Goal: Task Accomplishment & Management: Use online tool/utility

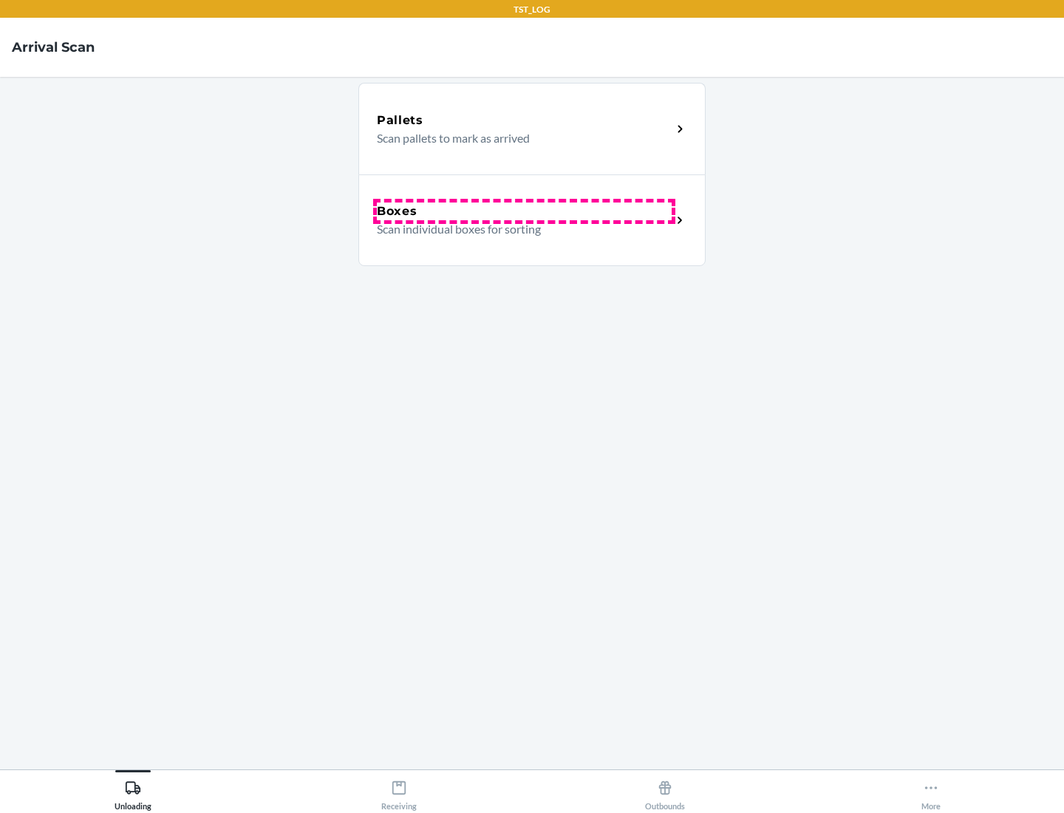
click at [524, 211] on div "Boxes" at bounding box center [524, 211] width 295 height 18
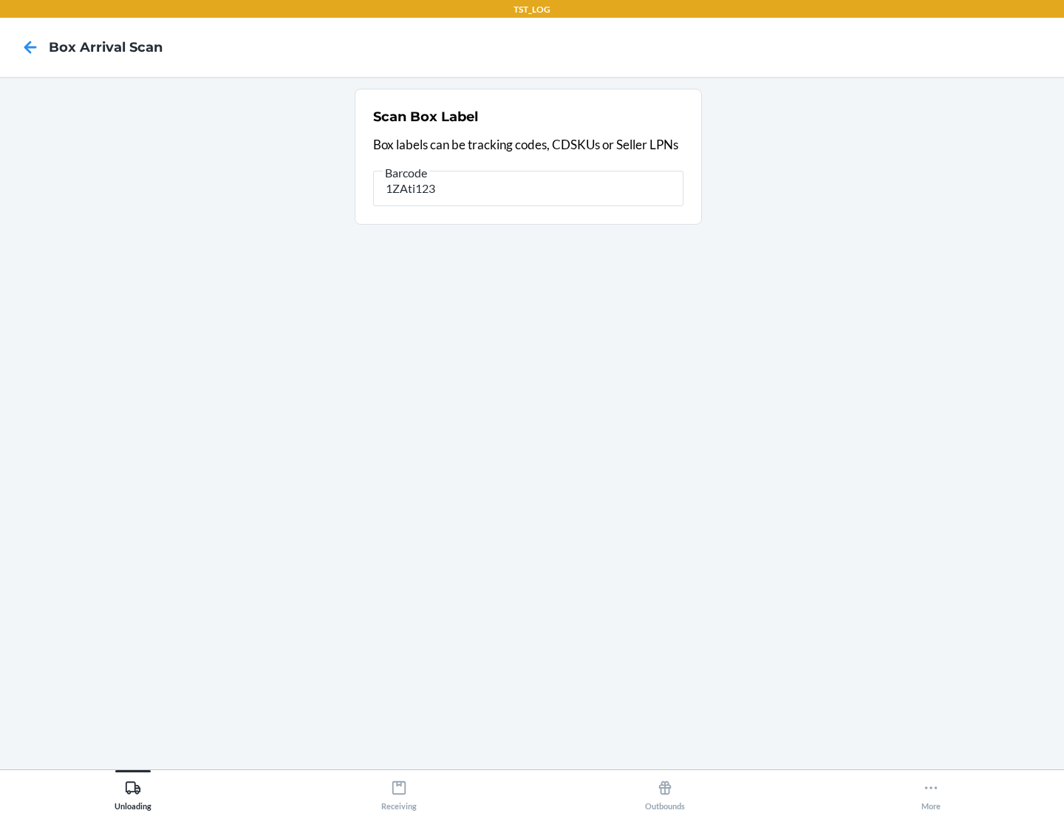
type input "1ZAti123"
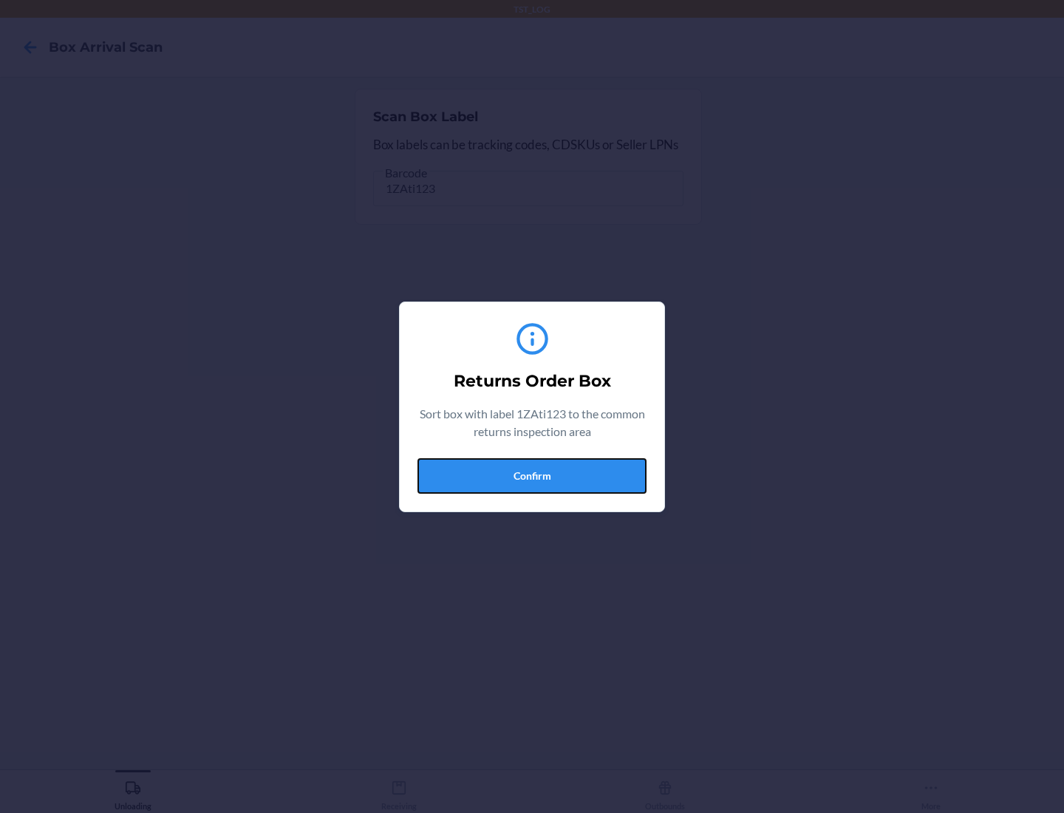
click at [532, 475] on button "Confirm" at bounding box center [531, 475] width 229 height 35
